Goal: Task Accomplishment & Management: Complete application form

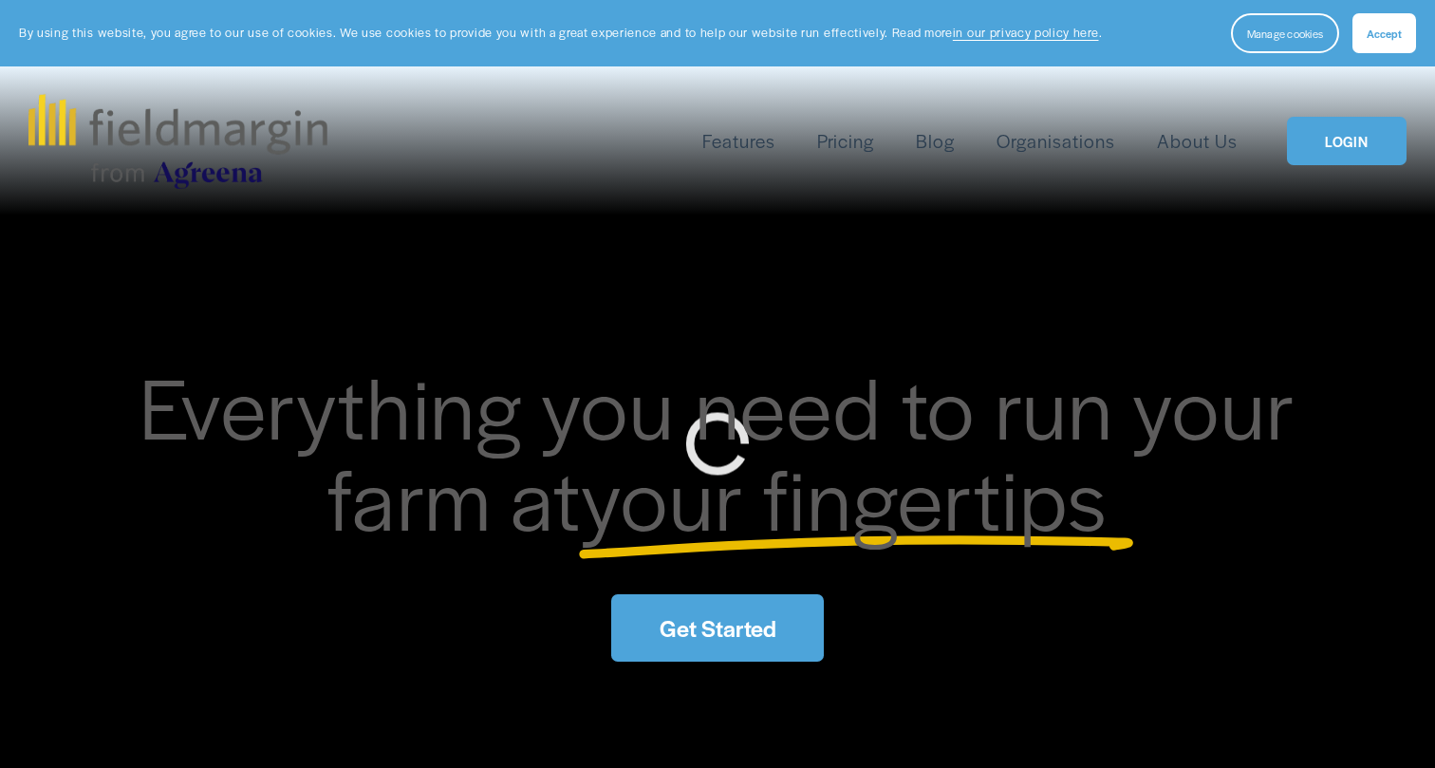
click at [1319, 234] on div "Everything you need to run your farm at your fingertips Get Started" at bounding box center [717, 510] width 1435 height 589
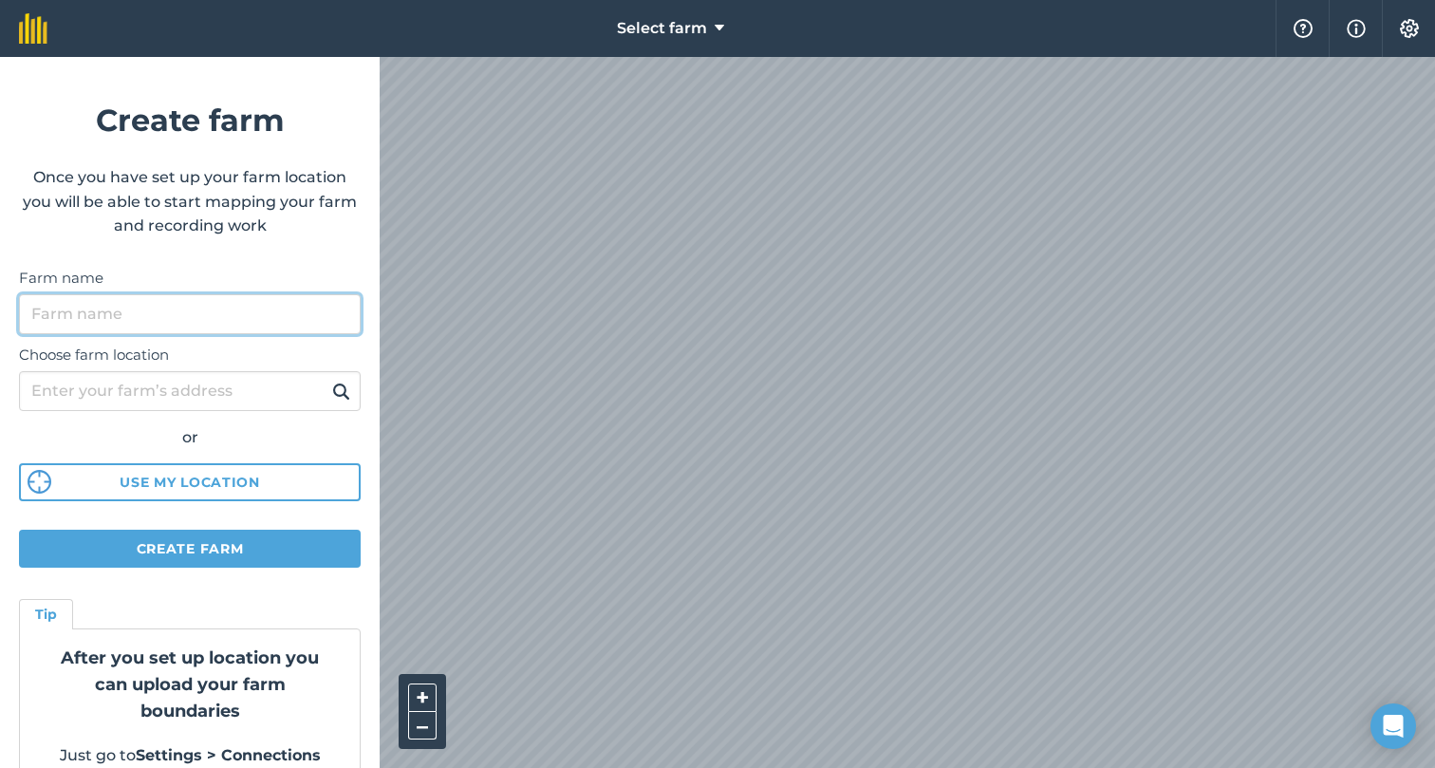
click at [159, 331] on input "Farm name" at bounding box center [190, 314] width 342 height 40
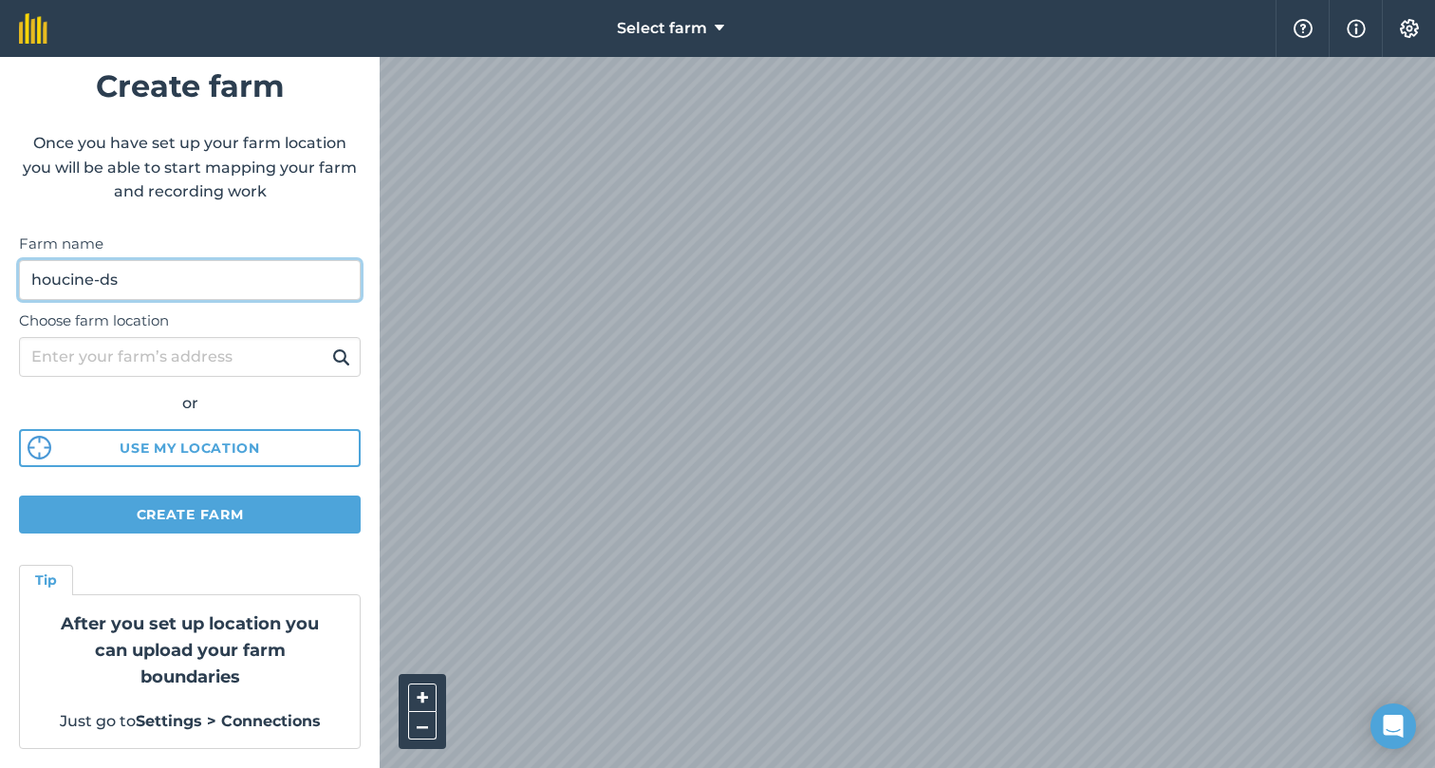
type input "houcine-ds"
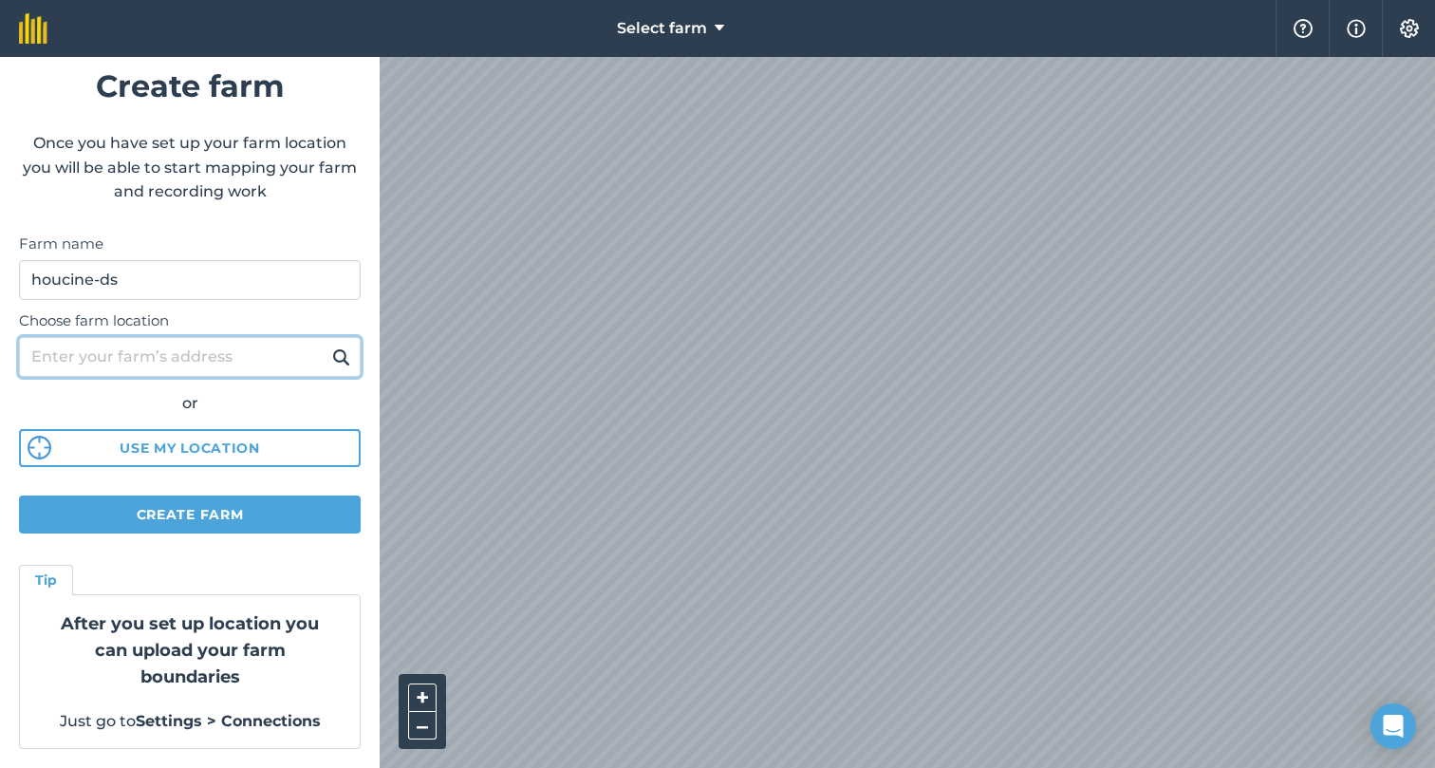
click at [171, 347] on input "Choose farm location" at bounding box center [190, 357] width 342 height 40
click at [327, 345] on button at bounding box center [341, 357] width 29 height 25
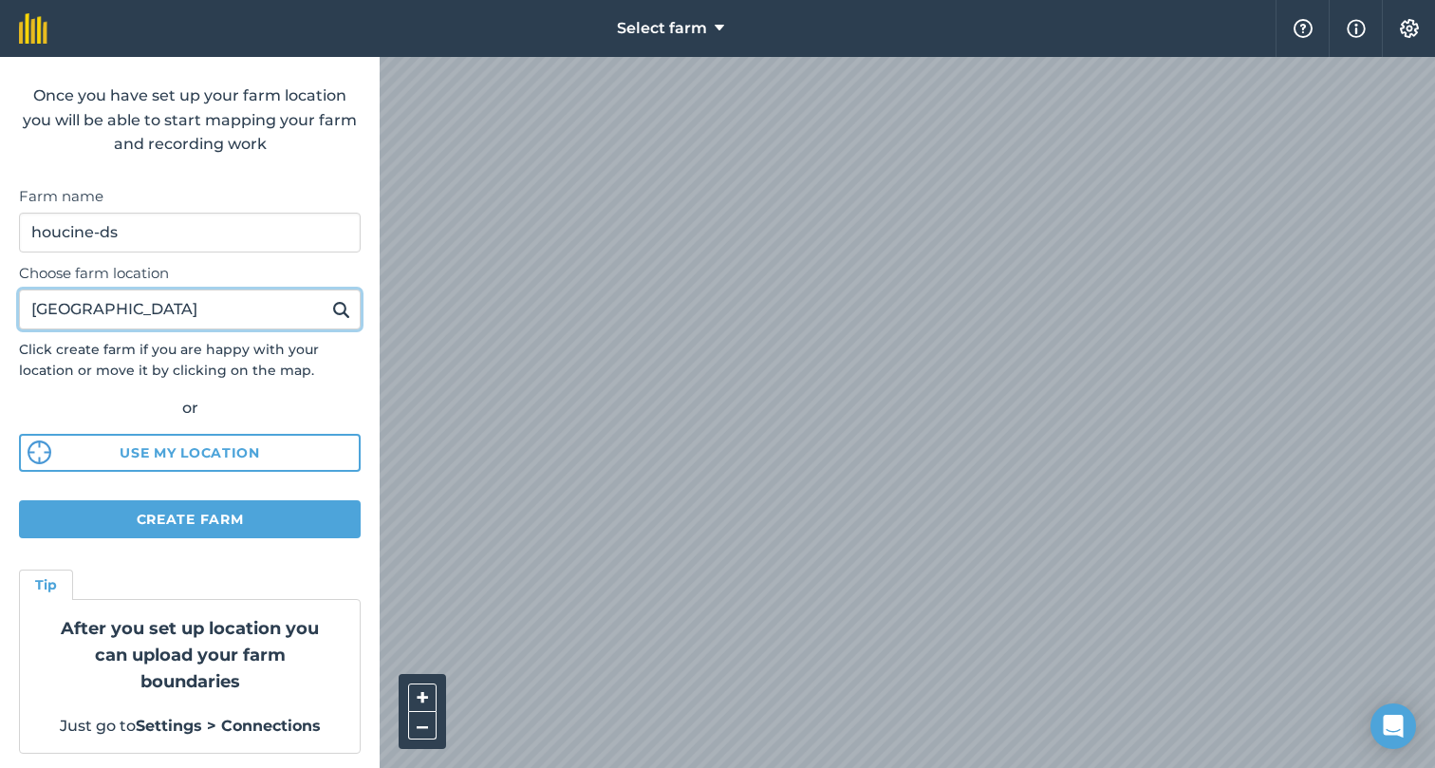
scroll to position [87, 0]
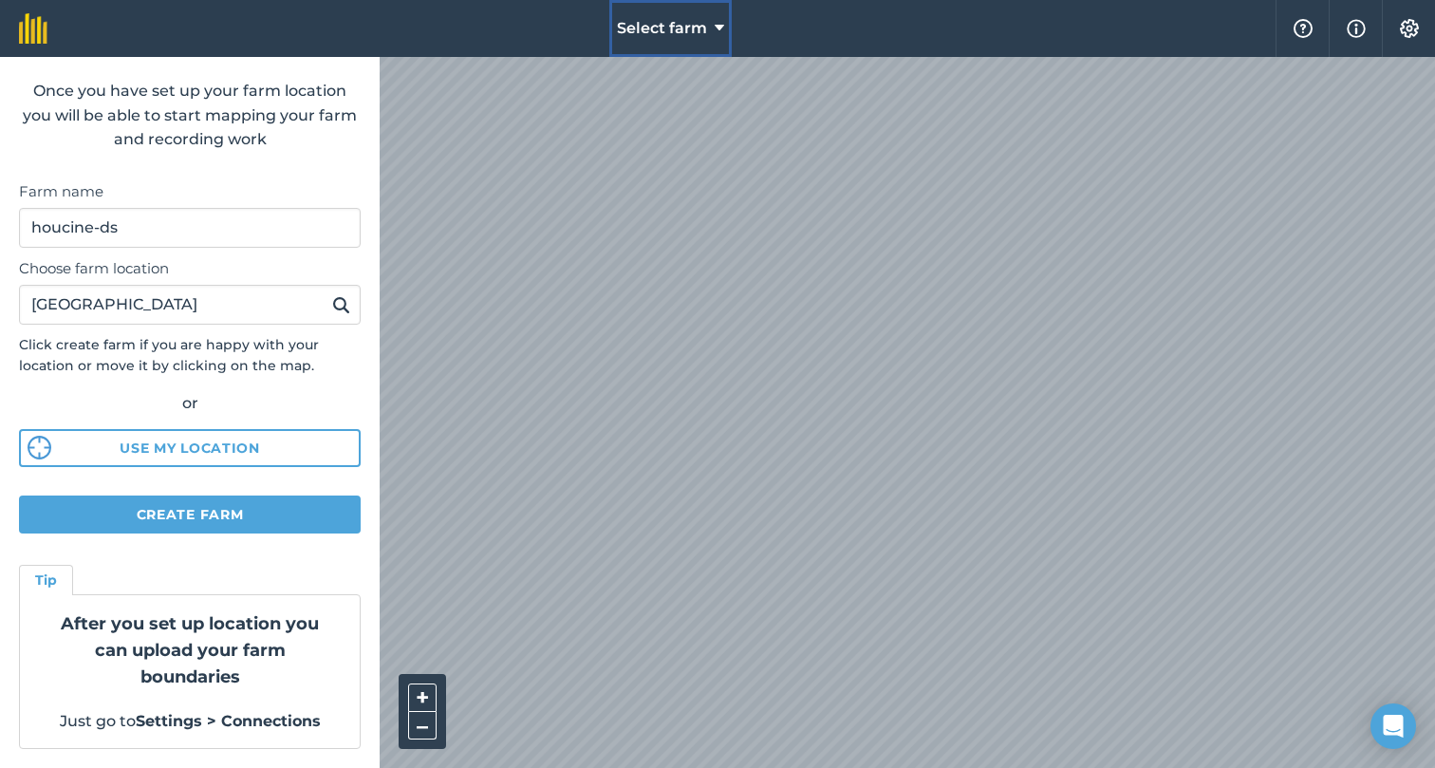
click at [707, 16] on button "Select farm" at bounding box center [670, 28] width 122 height 57
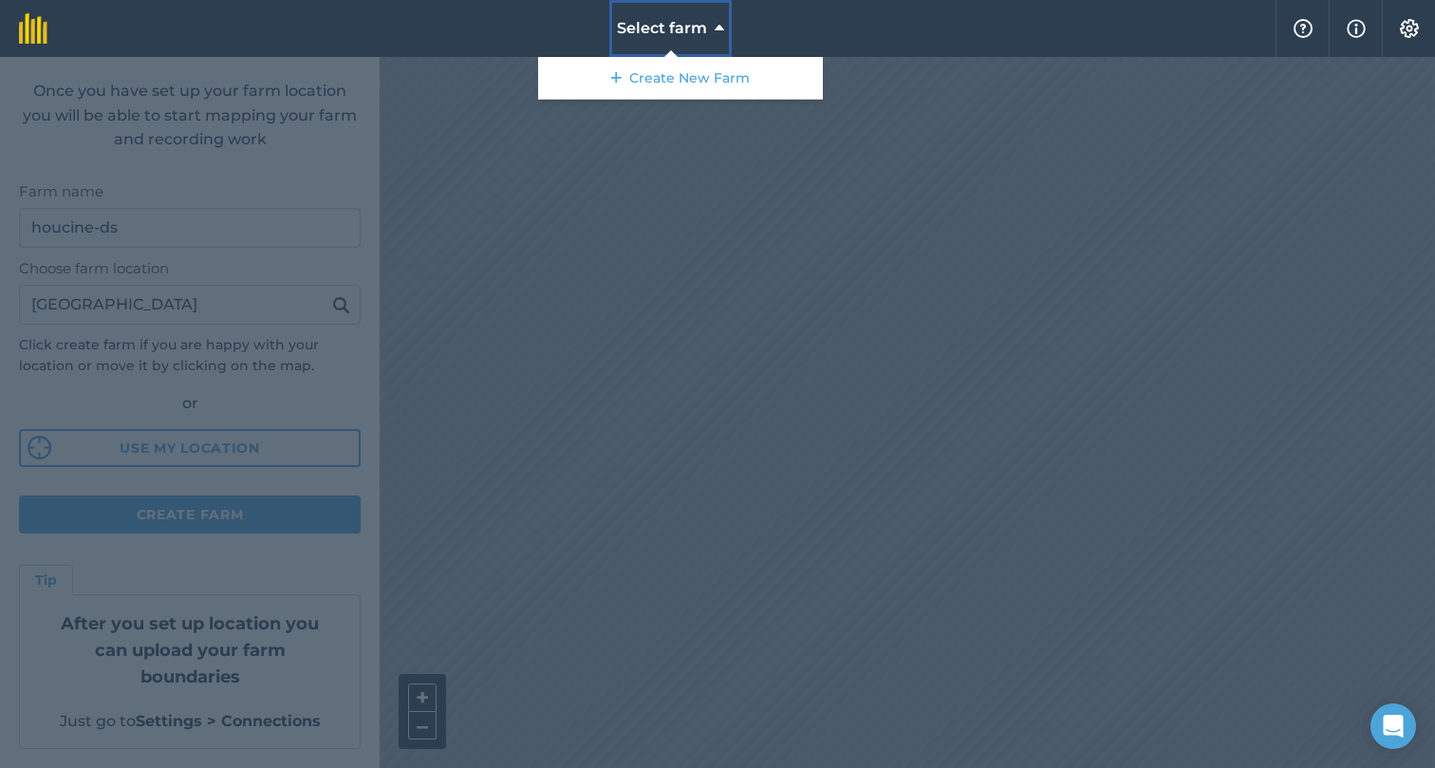
click at [707, 16] on button "Select farm" at bounding box center [670, 28] width 122 height 57
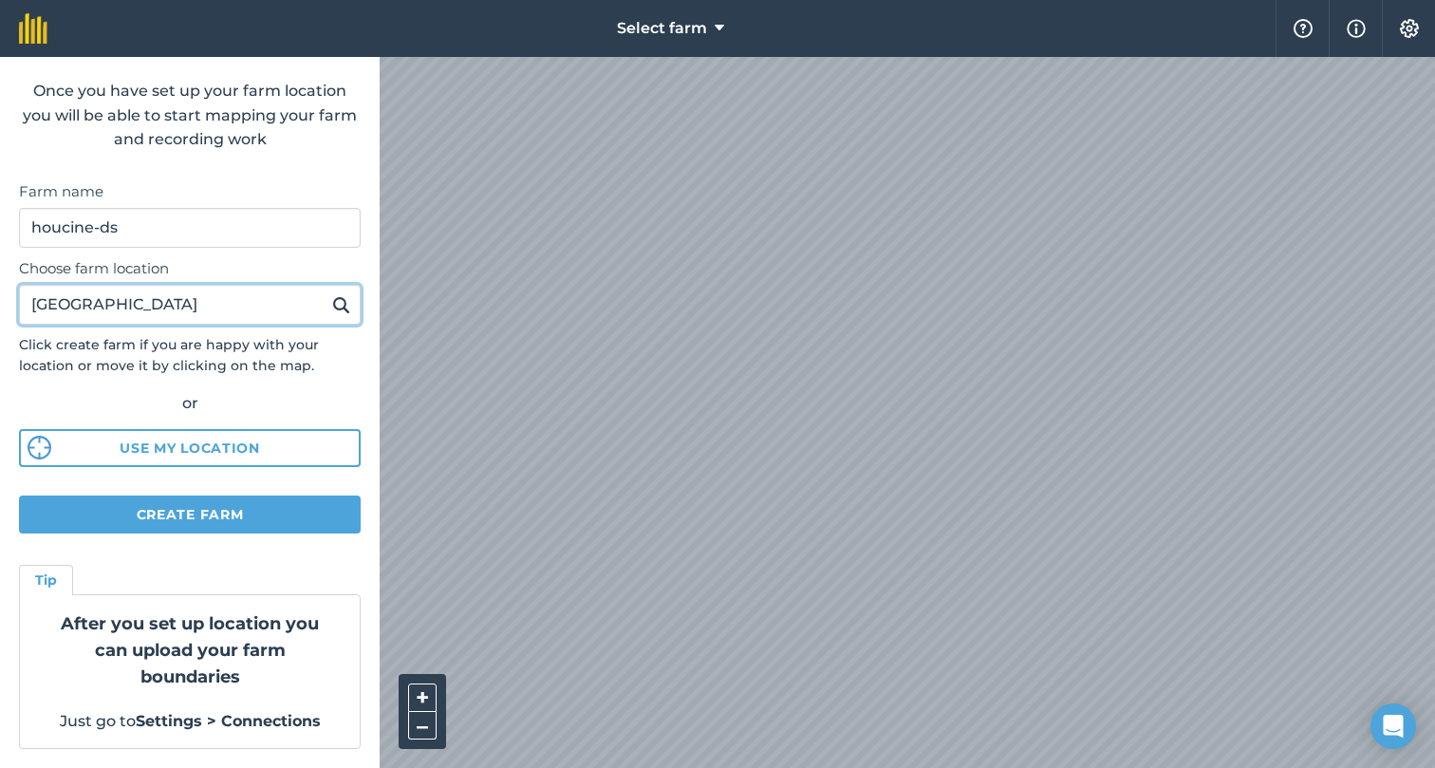
click at [284, 314] on input "philippines" at bounding box center [190, 305] width 342 height 40
type input "united kingdom"
click at [327, 292] on button at bounding box center [341, 304] width 29 height 25
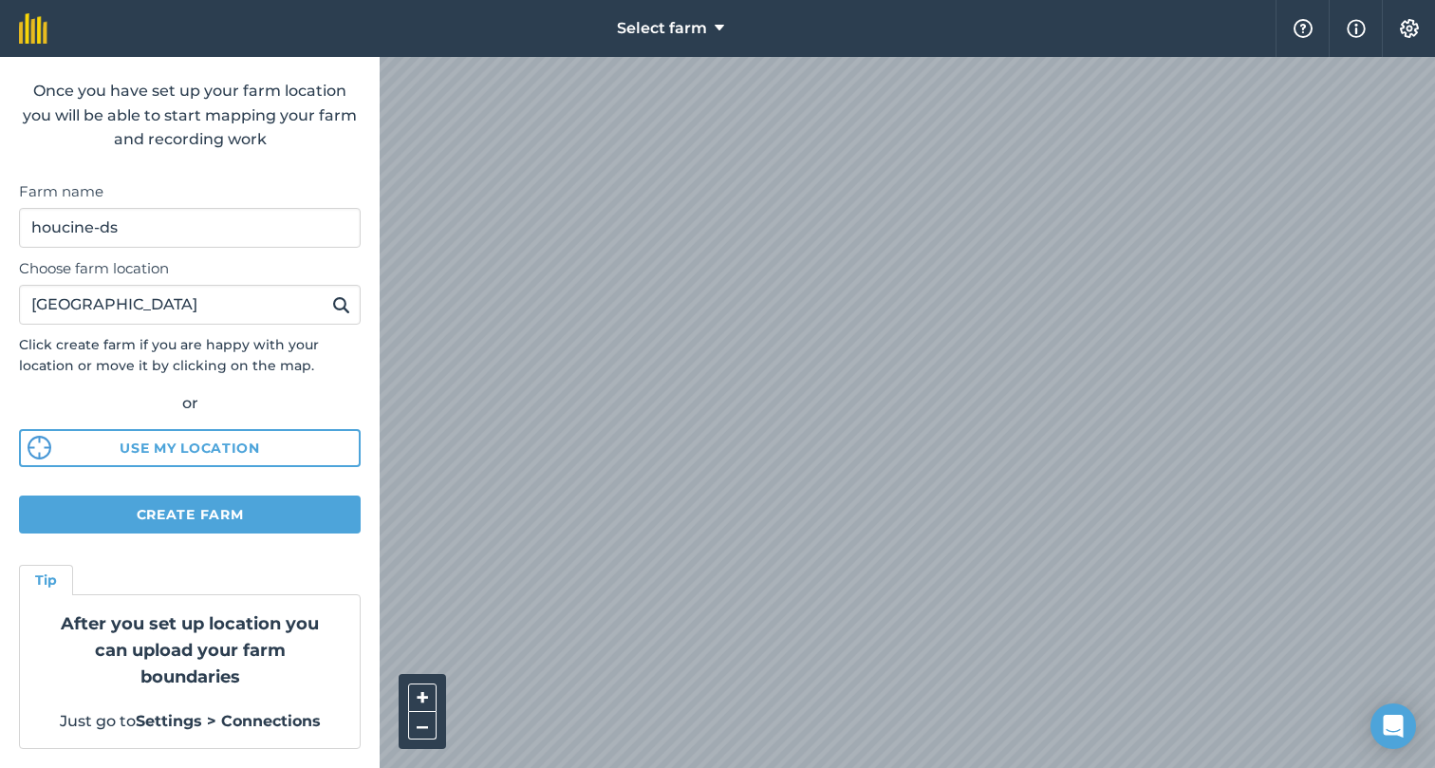
click at [1128, 43] on div "Select farm Help Info Settings Create farm Once you have set up your farm locat…" at bounding box center [717, 28] width 1435 height 57
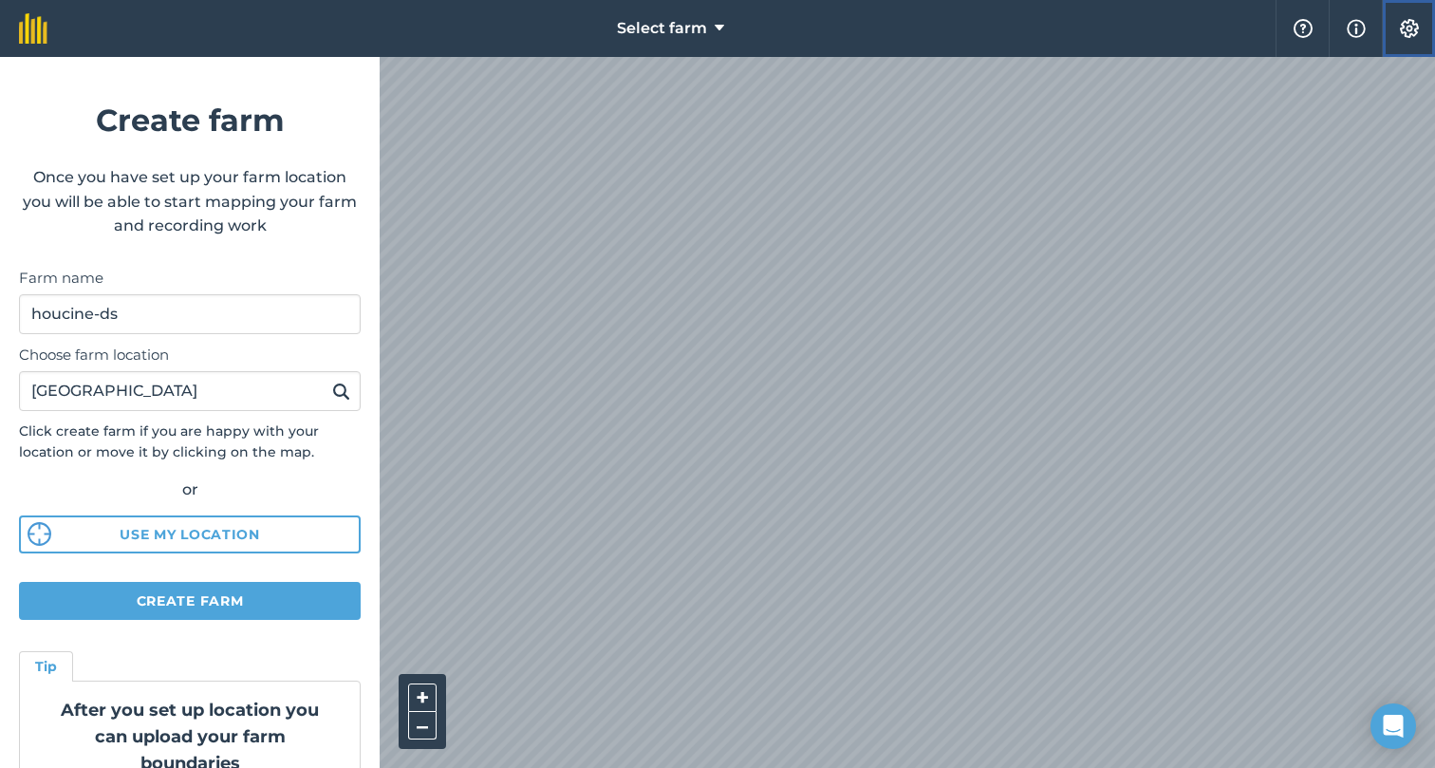
click at [1412, 44] on button "Settings" at bounding box center [1408, 28] width 53 height 57
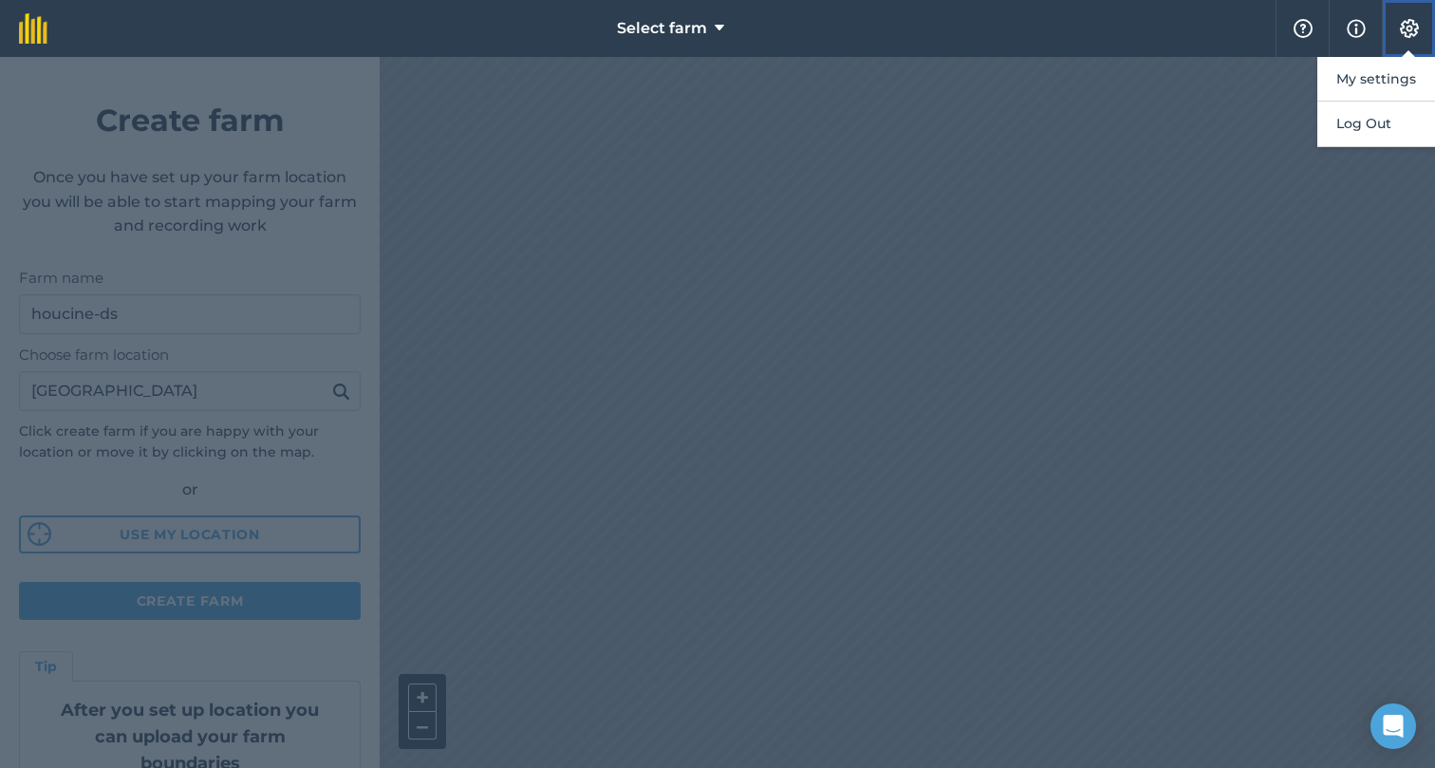
click at [1412, 44] on button "Settings" at bounding box center [1408, 28] width 53 height 57
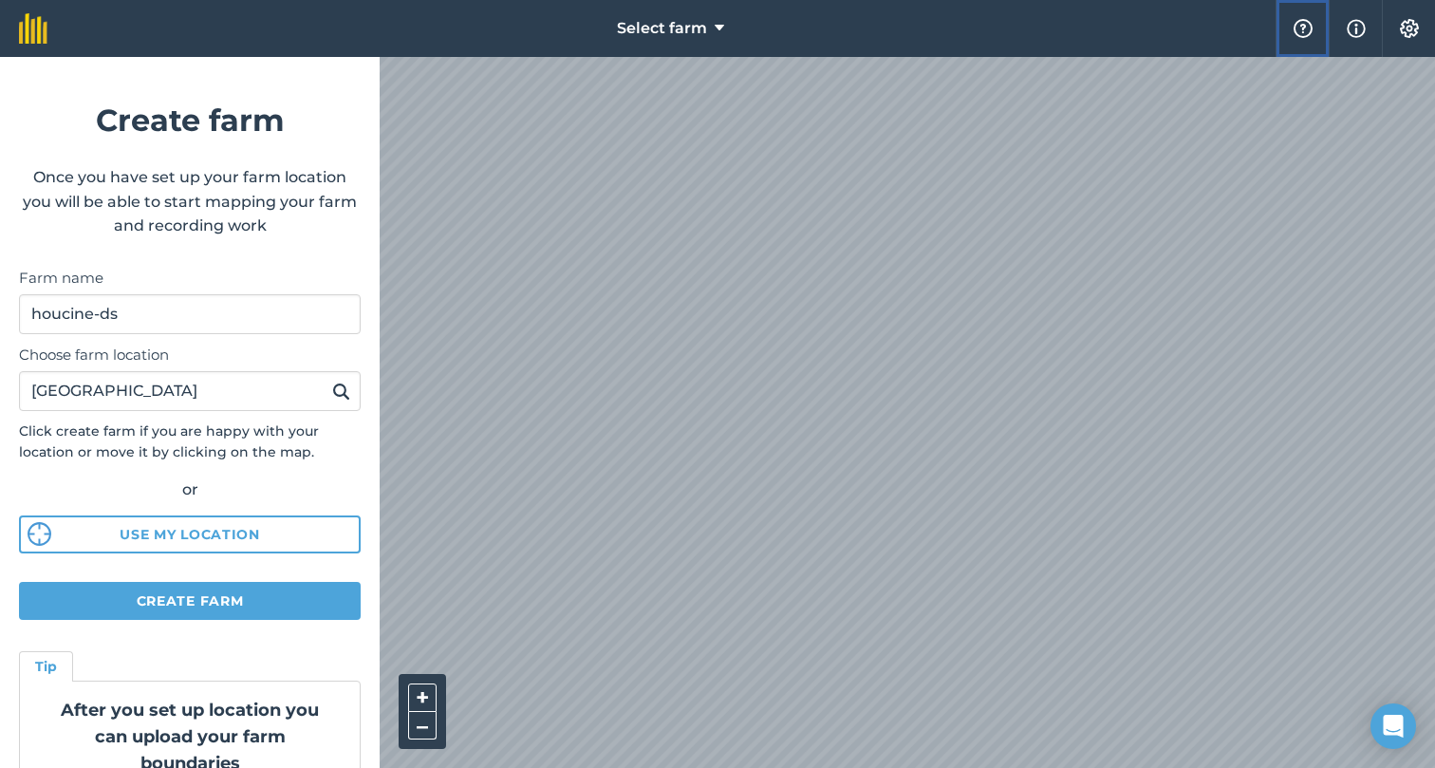
click at [1297, 37] on img at bounding box center [1303, 28] width 23 height 19
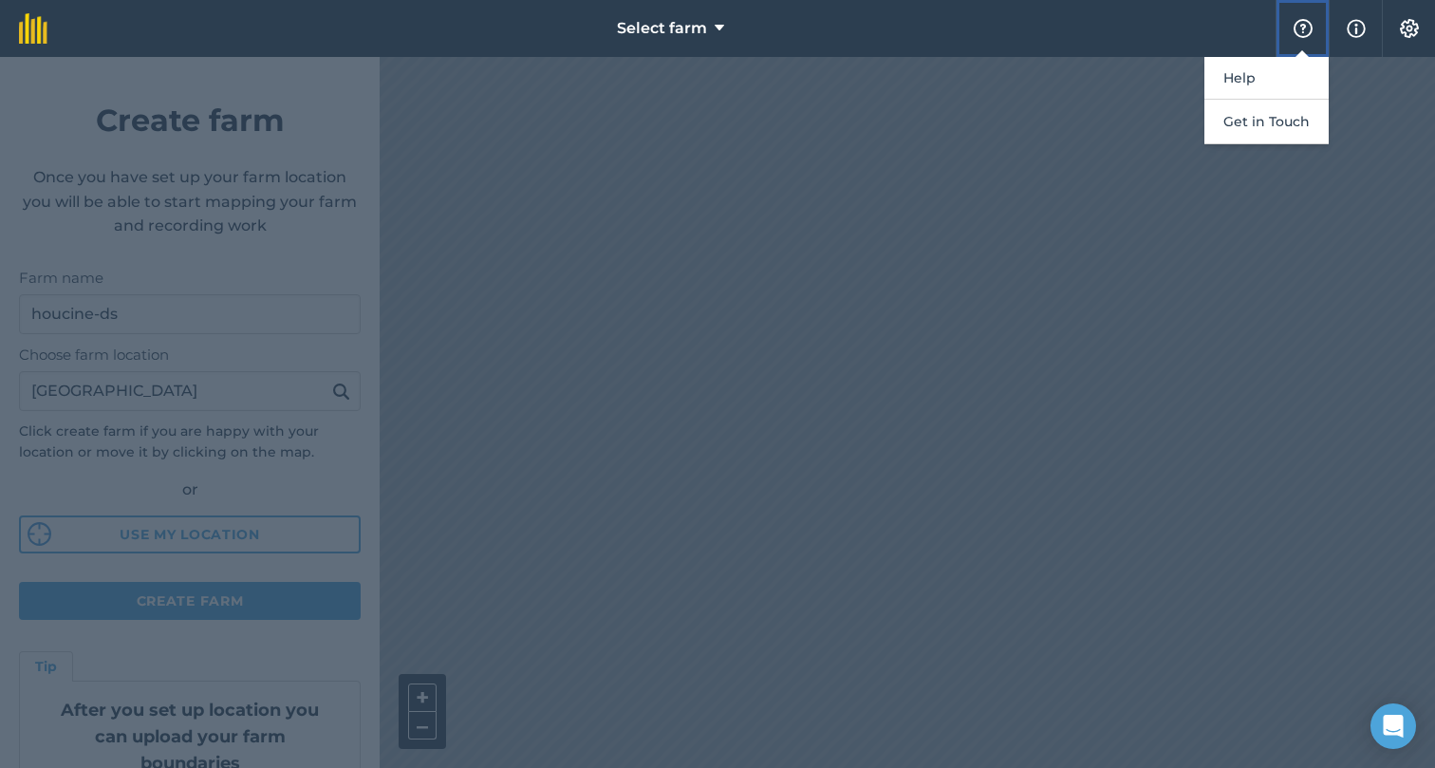
click at [1297, 37] on img at bounding box center [1303, 28] width 23 height 19
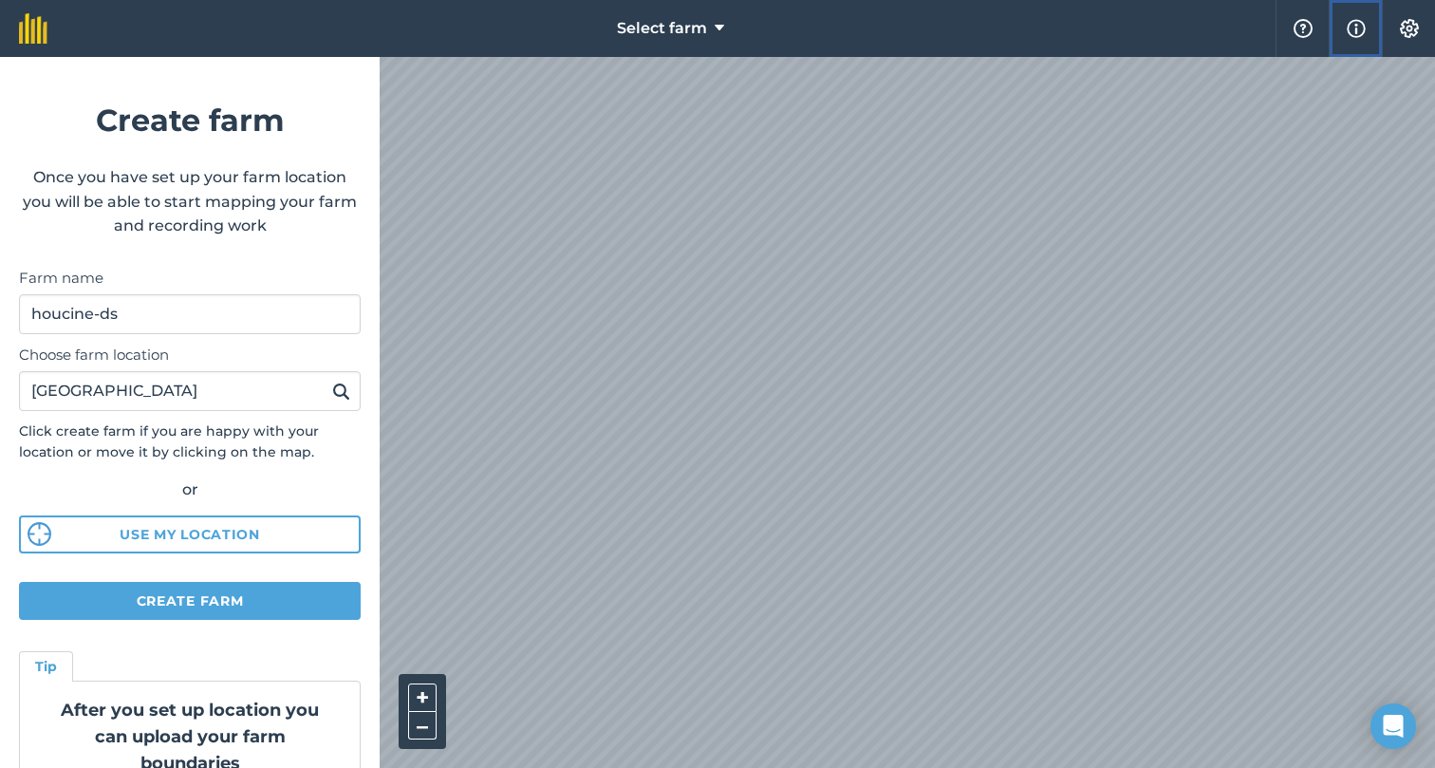
click at [1381, 14] on button "Info" at bounding box center [1355, 28] width 53 height 57
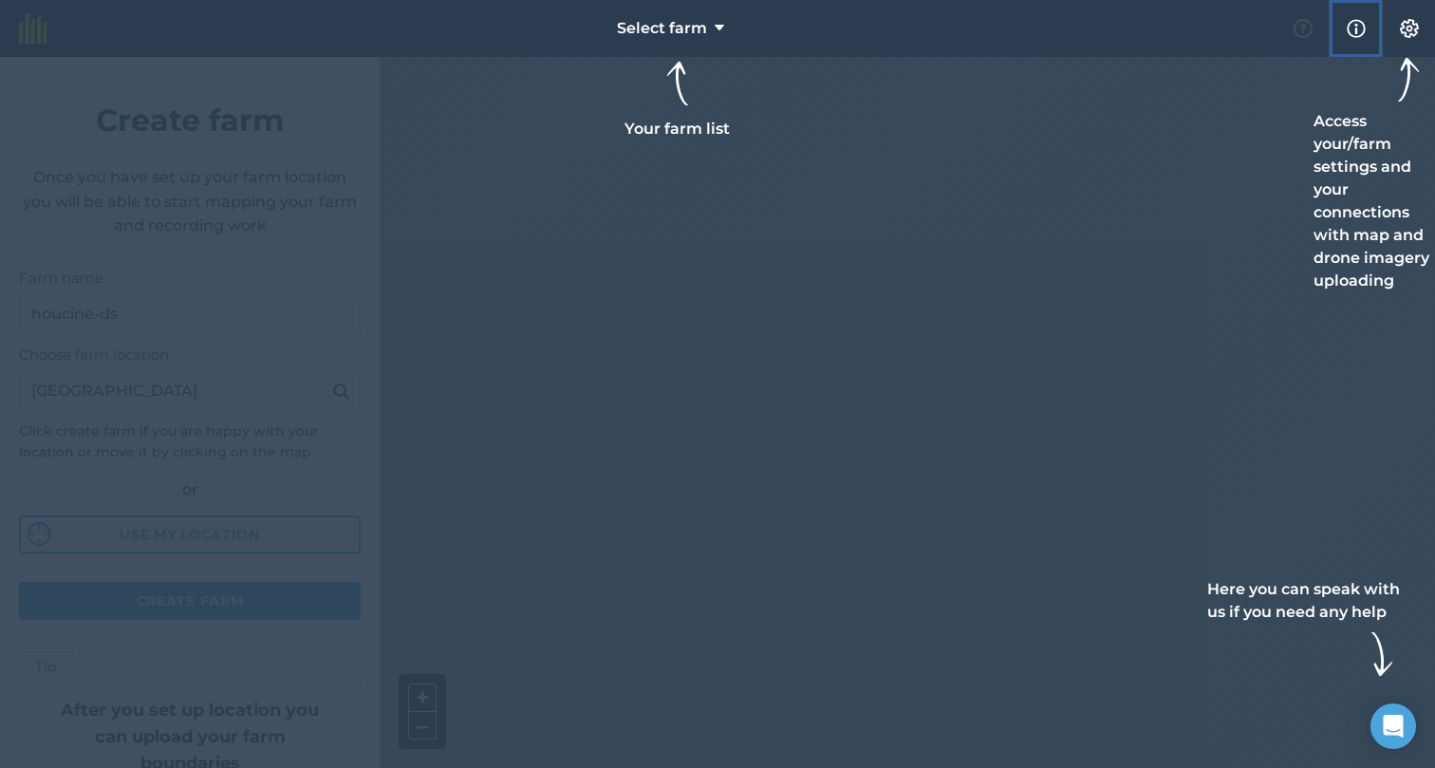
click at [1381, 14] on button "Info" at bounding box center [1355, 28] width 53 height 57
click at [1245, 192] on div at bounding box center [717, 384] width 1435 height 768
